Goal: Information Seeking & Learning: Learn about a topic

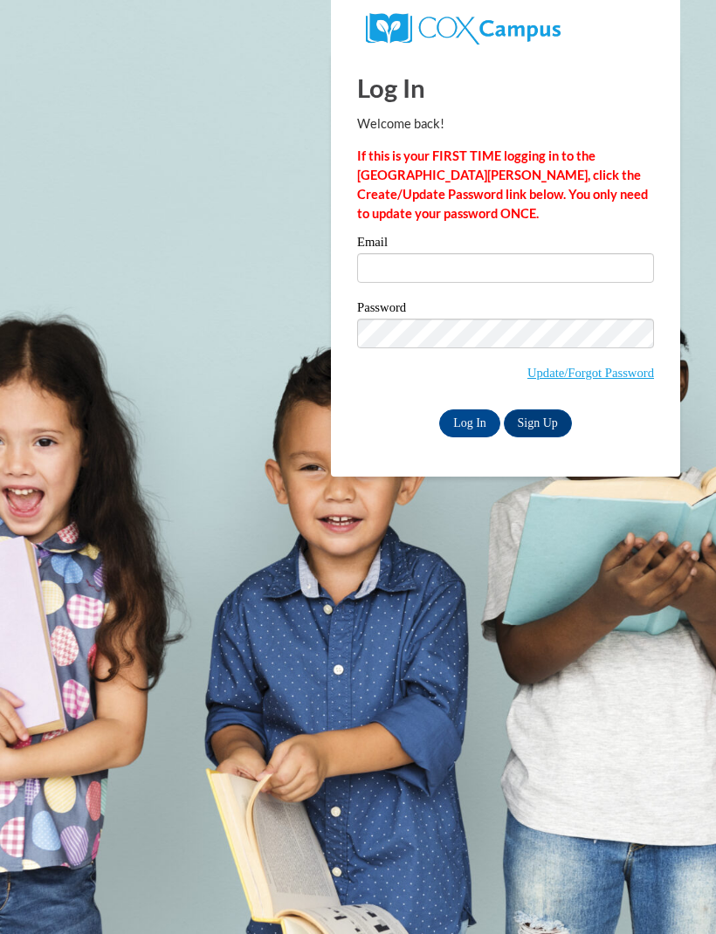
click at [398, 243] on label "Email" at bounding box center [505, 244] width 297 height 17
click at [398, 253] on input "Email" at bounding box center [505, 268] width 297 height 30
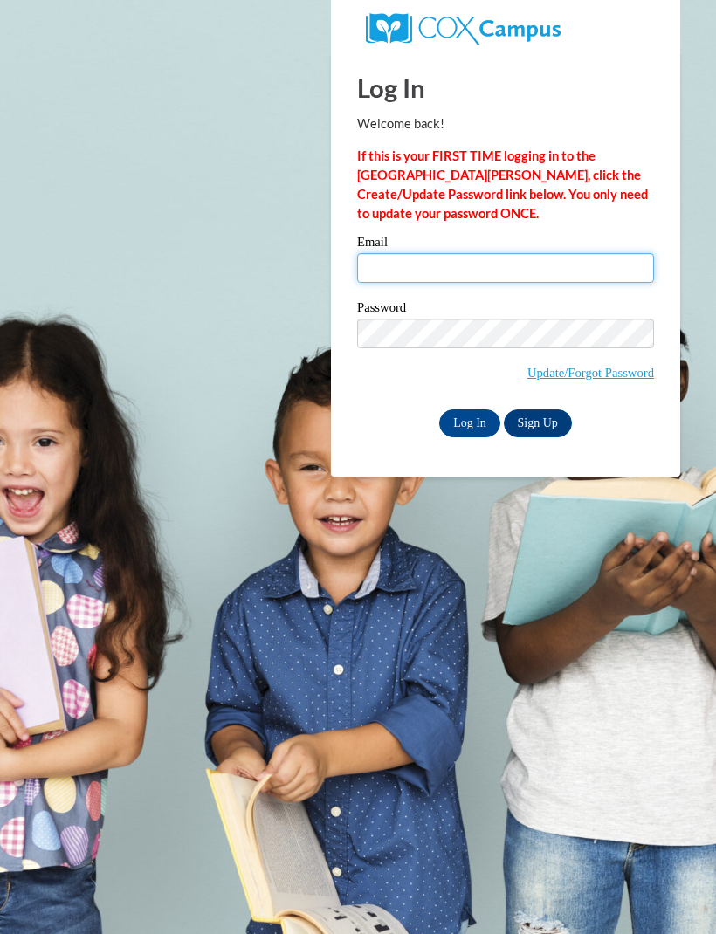
click at [401, 258] on input "Email" at bounding box center [505, 268] width 297 height 30
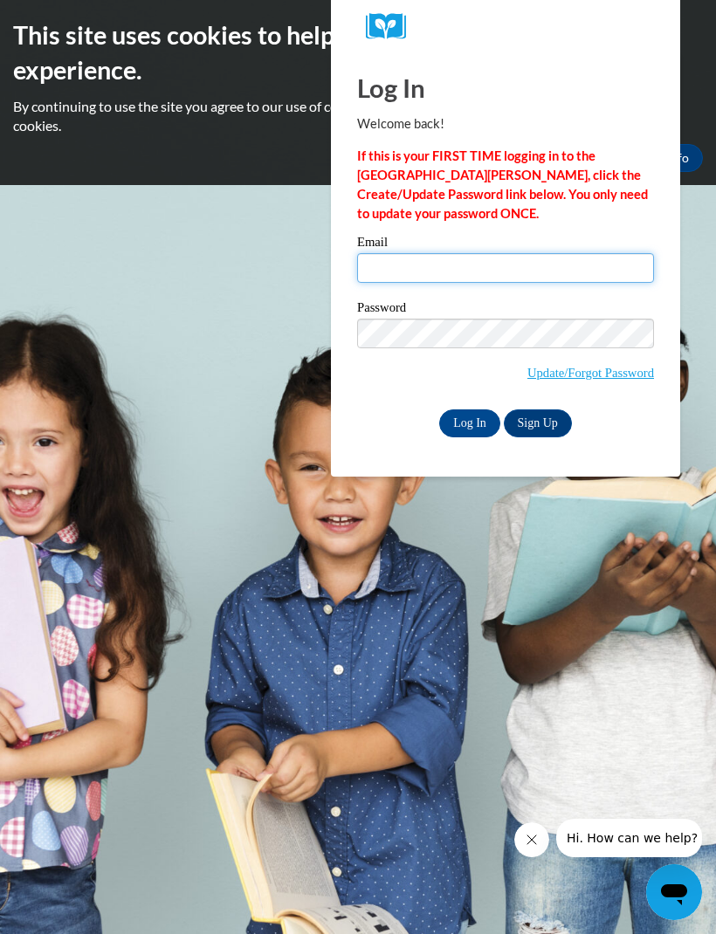
type input "modevine79@gmail.com"
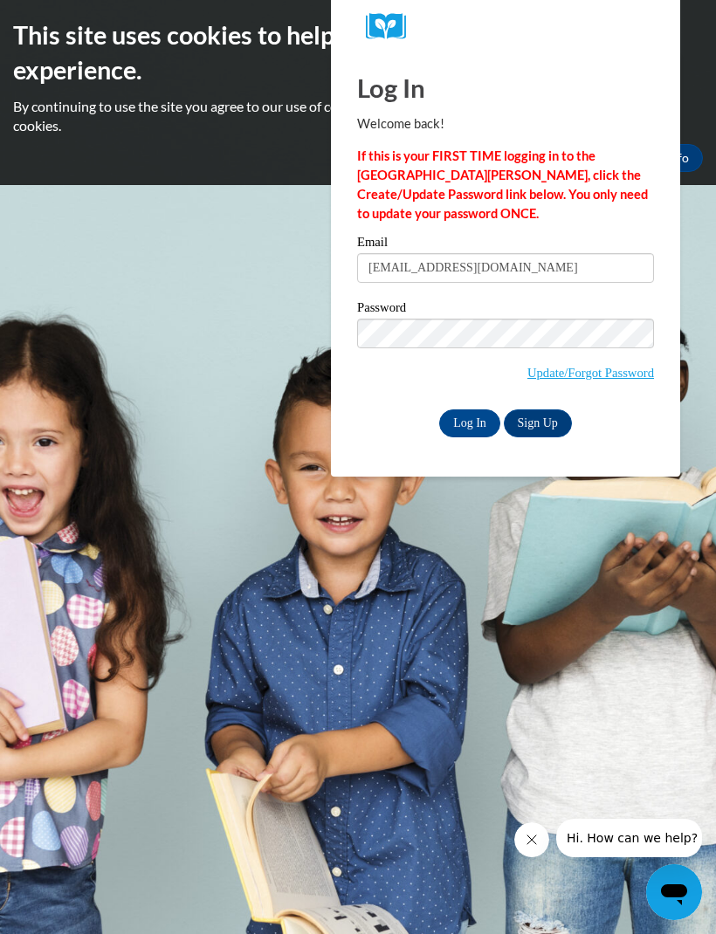
click at [469, 421] on input "Log In" at bounding box center [469, 423] width 61 height 28
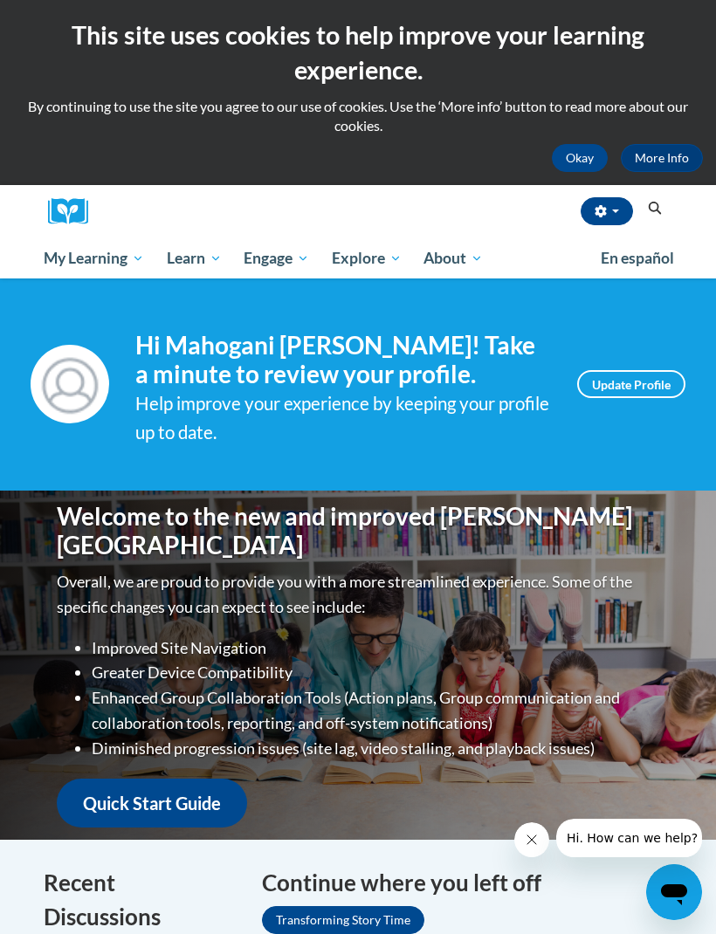
click at [0, 0] on span "My Action Plans" at bounding box center [0, 0] width 0 height 0
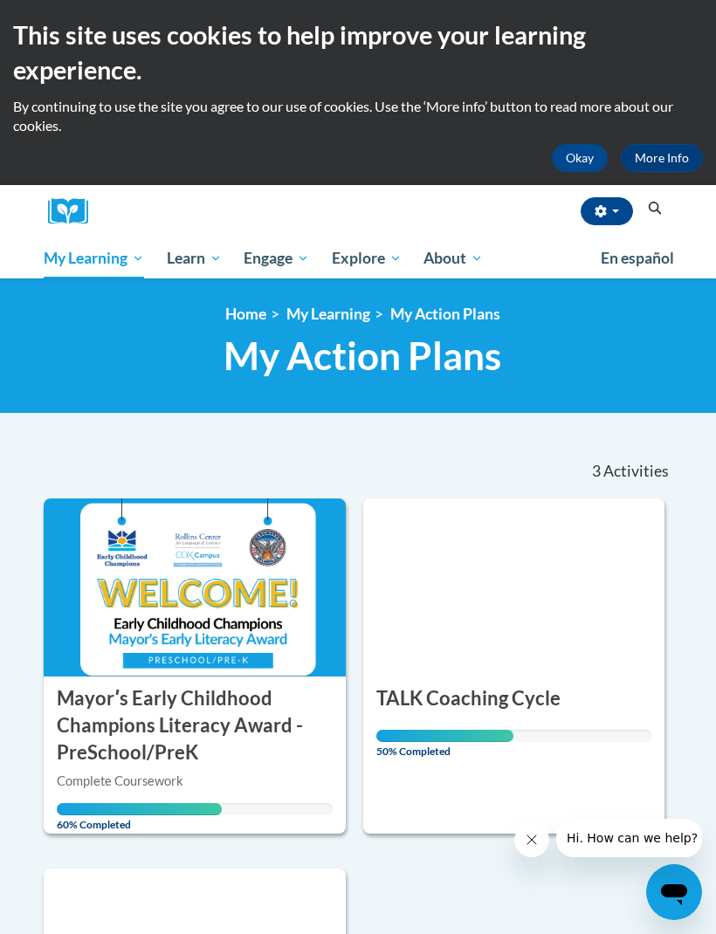
click at [204, 727] on h3 "Mayorʹs Early Childhood Champions Literacy Award - PreSchool/PreK" at bounding box center [195, 725] width 276 height 80
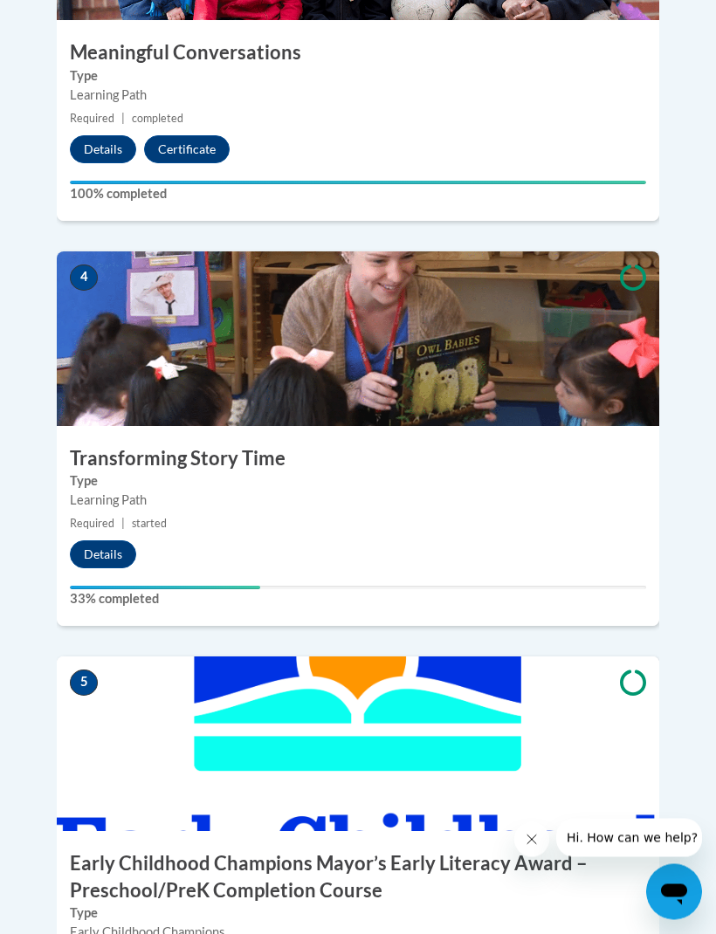
scroll to position [1837, 0]
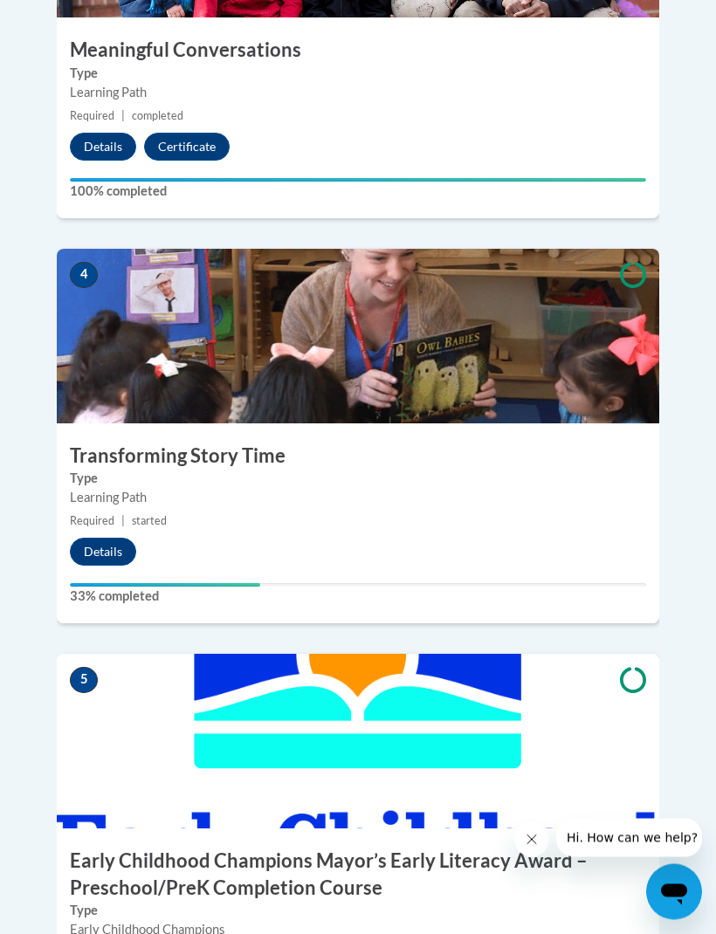
click at [175, 406] on img at bounding box center [358, 337] width 602 height 175
click at [134, 371] on img at bounding box center [358, 336] width 602 height 175
click at [98, 543] on button "Details" at bounding box center [103, 552] width 66 height 28
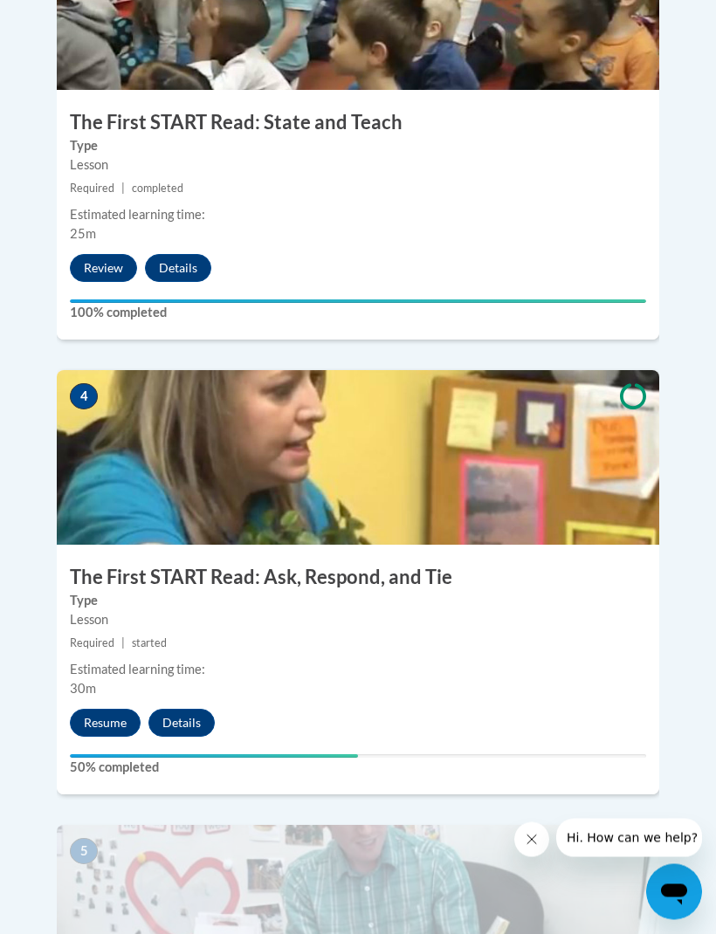
scroll to position [1707, 0]
click at [112, 709] on button "Resume" at bounding box center [105, 723] width 71 height 28
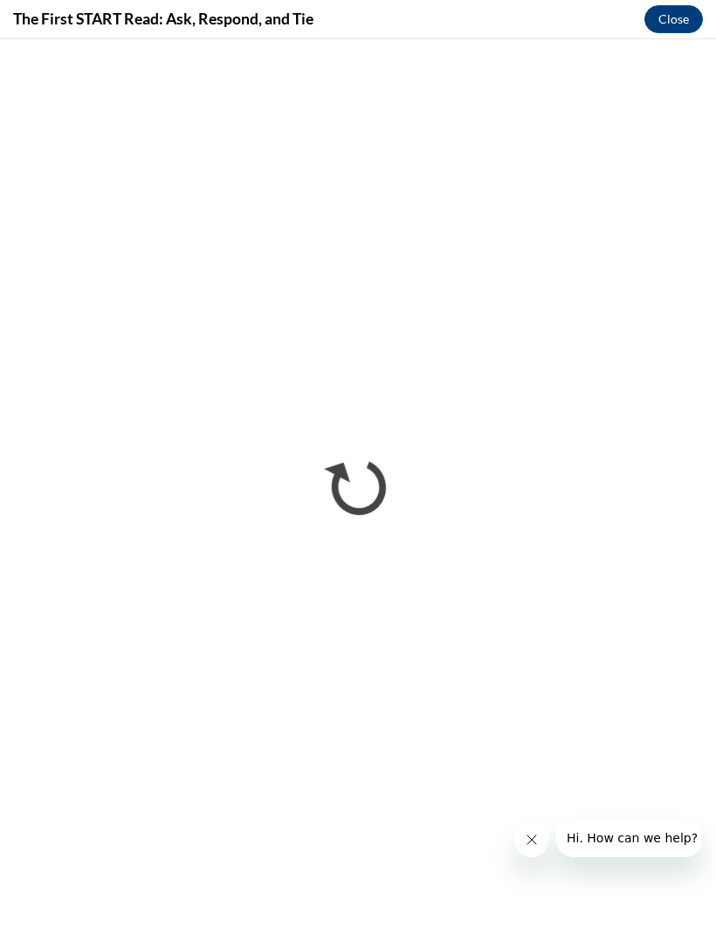
scroll to position [0, 0]
